Goal: Information Seeking & Learning: Learn about a topic

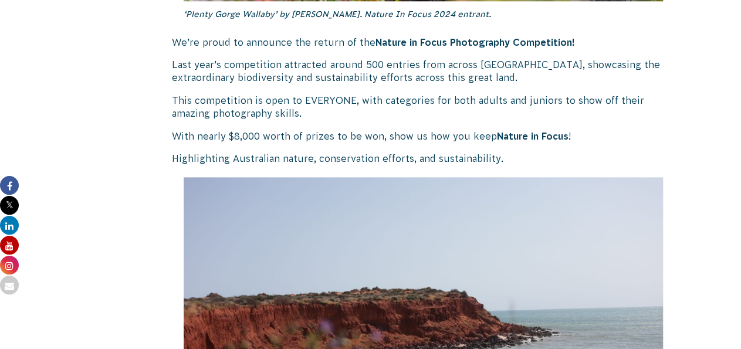
scroll to position [802, 0]
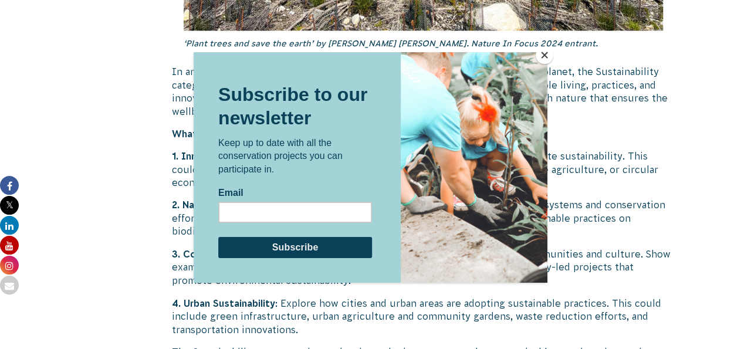
click at [543, 53] on button "Close" at bounding box center [545, 55] width 18 height 18
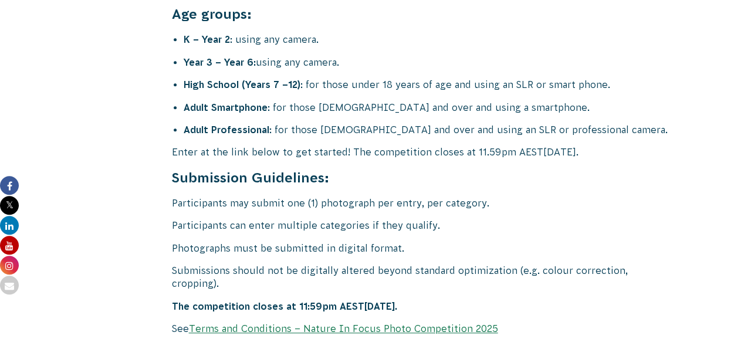
scroll to position [4717, 0]
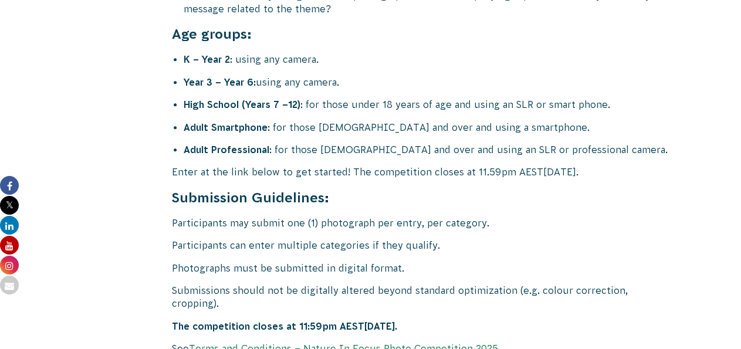
drag, startPoint x: 687, startPoint y: 131, endPoint x: 544, endPoint y: 134, distance: 142.6
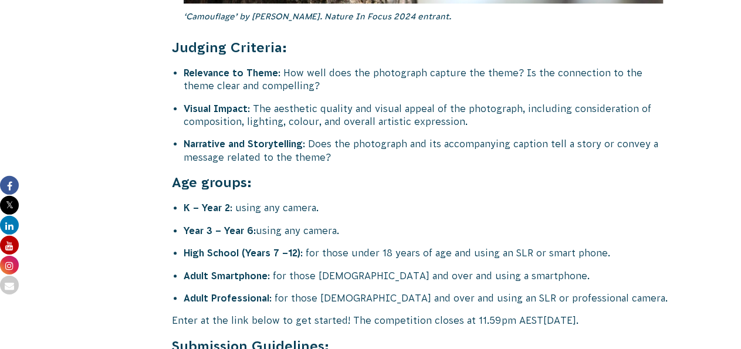
scroll to position [4545, 0]
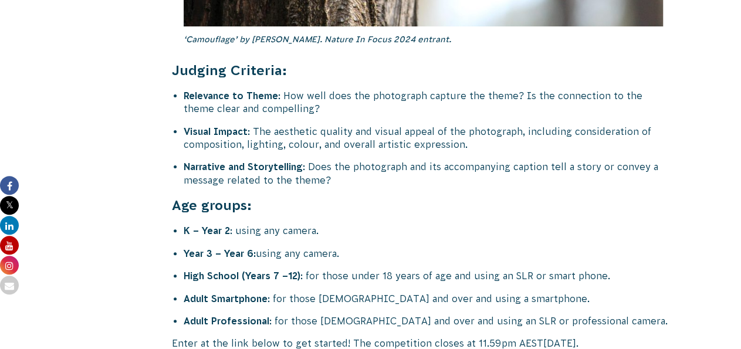
click at [351, 160] on li "Narrative and Storytelling : Does the photograph and its accompanying caption t…" at bounding box center [430, 173] width 492 height 26
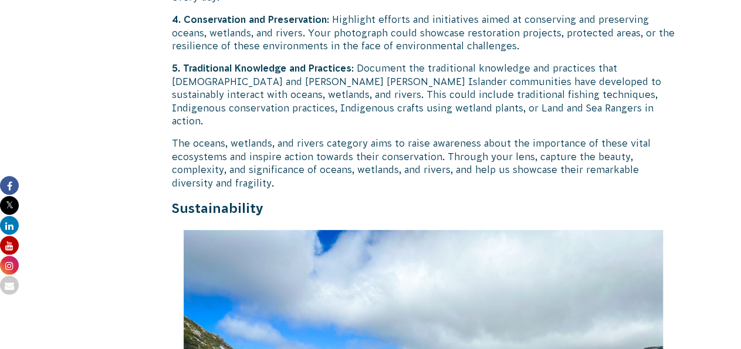
scroll to position [2470, 0]
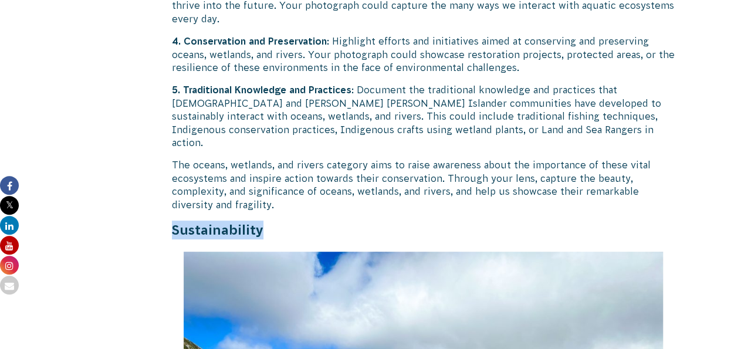
drag, startPoint x: 280, startPoint y: 211, endPoint x: 161, endPoint y: 198, distance: 120.4
copy strong "Sustainability"
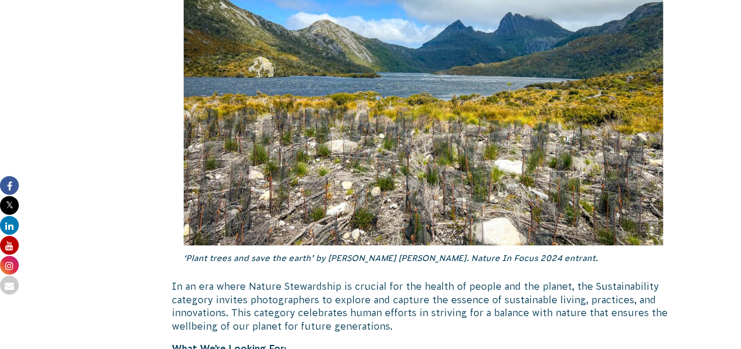
scroll to position [3142, 0]
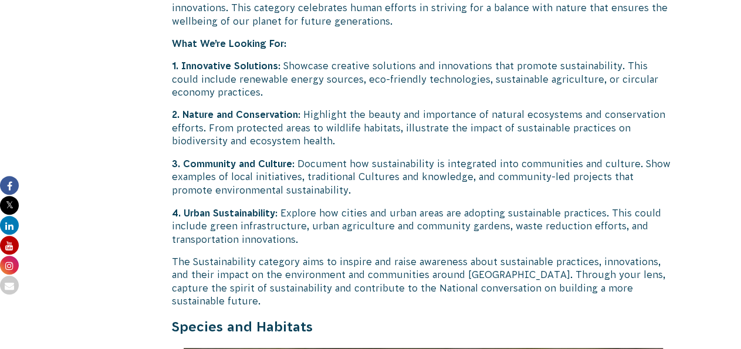
drag, startPoint x: 320, startPoint y: 286, endPoint x: 167, endPoint y: 283, distance: 152.6
click at [167, 283] on div "11 June 2025 CVA Updates Return of the ‘Nature in Focus’ Photography Competitio…" at bounding box center [371, 89] width 634 height 5877
copy strong "Species and Habitats"
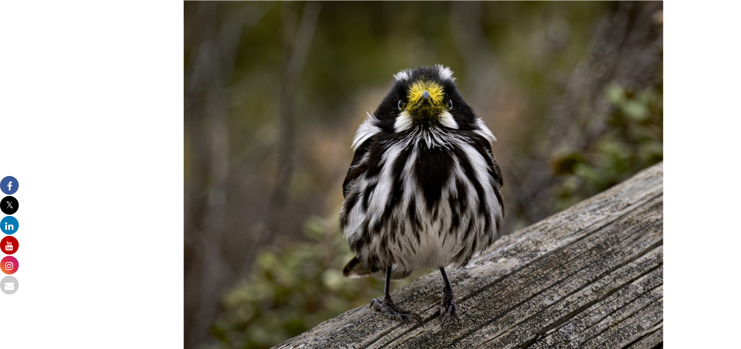
scroll to position [3508, 0]
